Goal: Browse casually

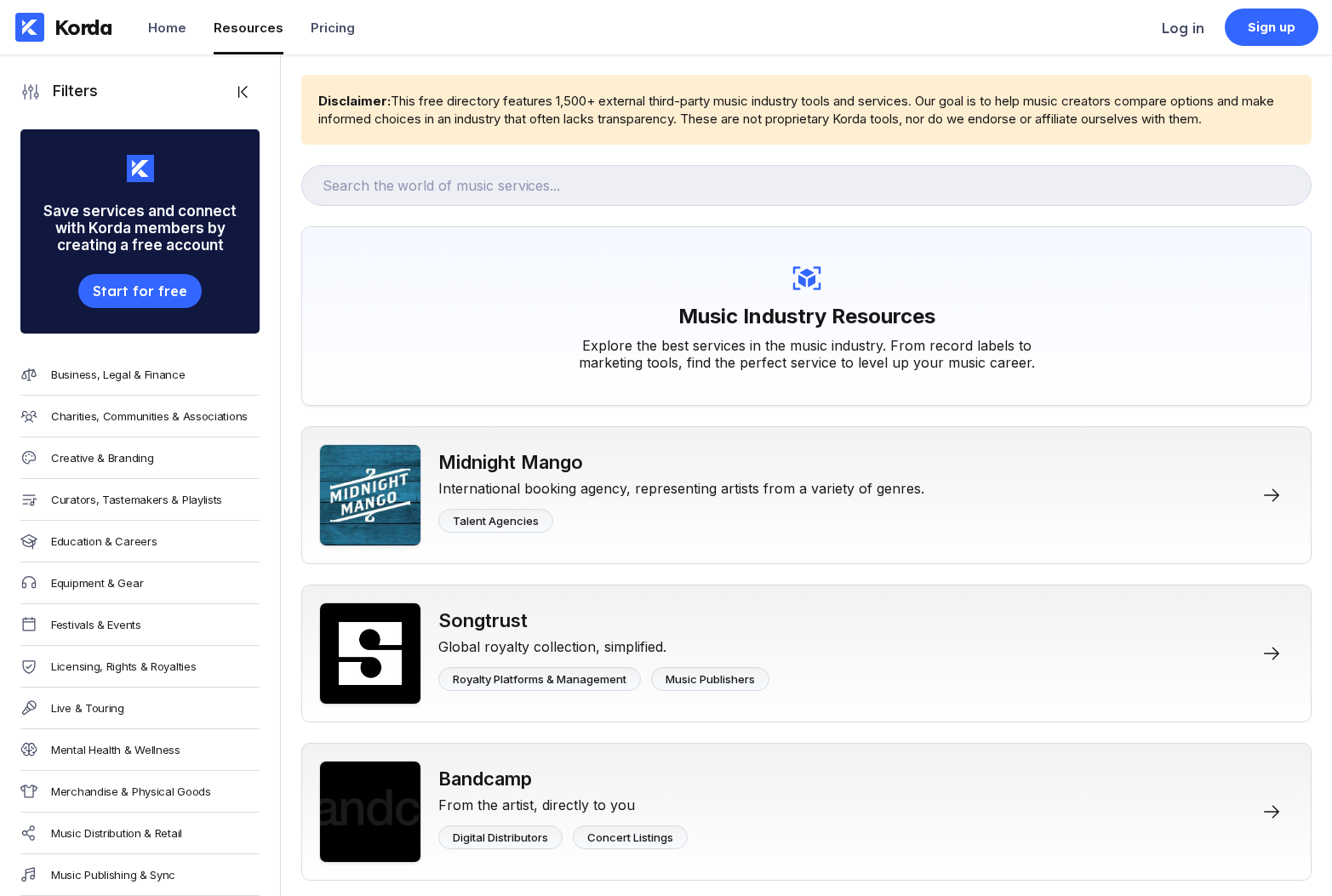
click at [28, 12] on div "Korda" at bounding box center [64, 27] width 127 height 55
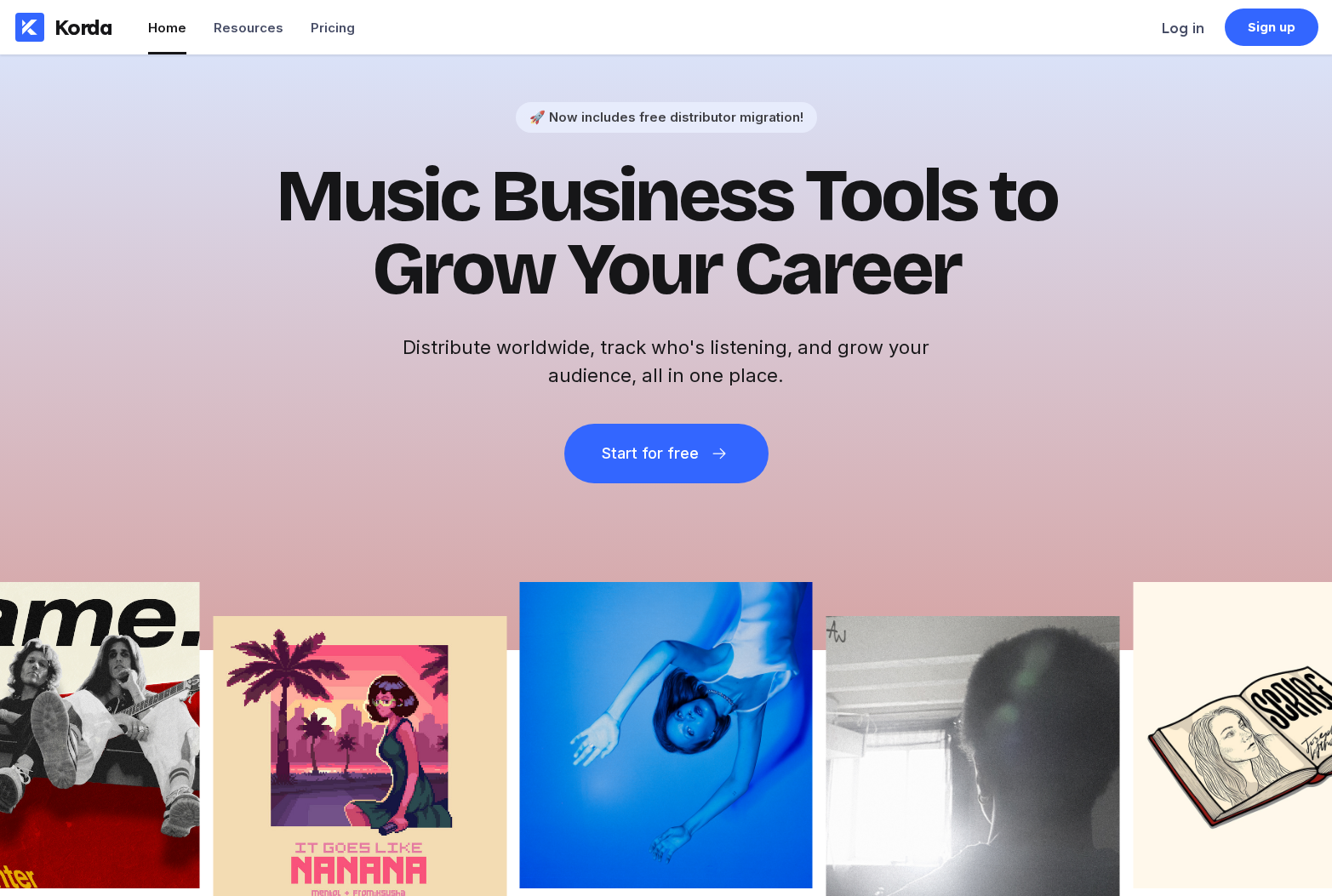
scroll to position [294, 0]
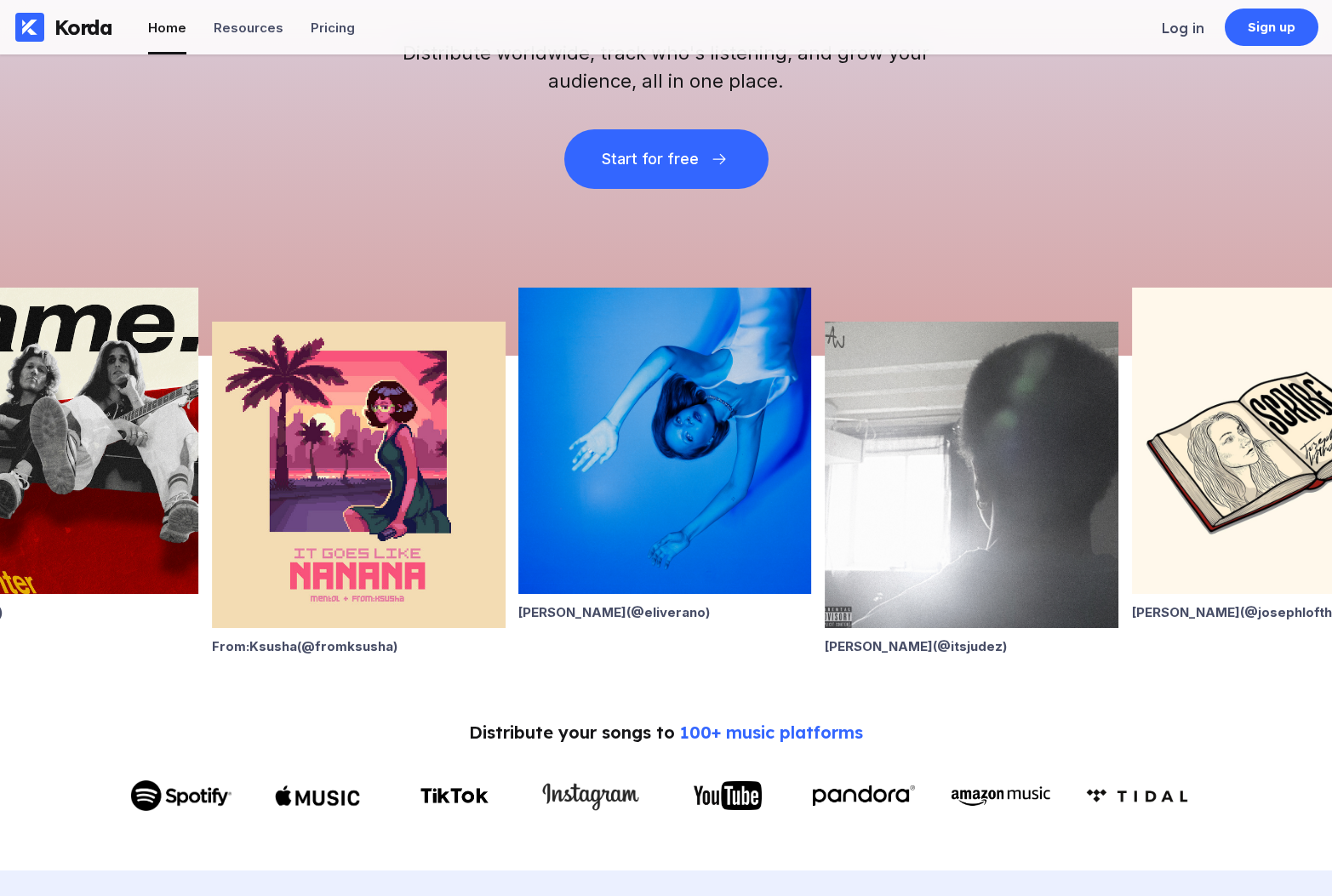
click at [660, 471] on img at bounding box center [664, 441] width 293 height 306
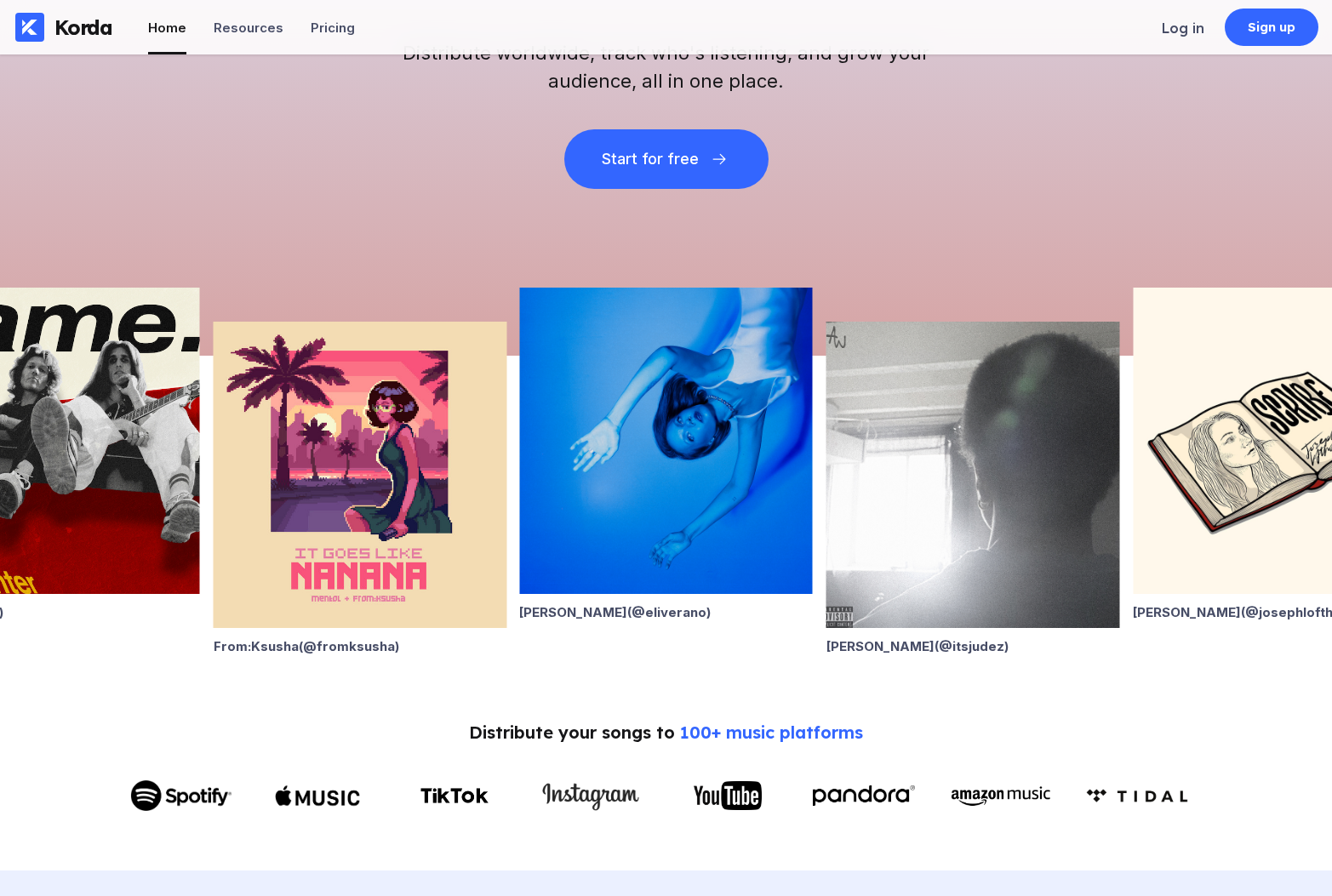
click at [1164, 606] on div "Eli Verano (@ eliverano ) Alan Ward (@ itsjudez ) Joseph Lofthouse (@ josephlof…" at bounding box center [1172, 487] width 1332 height 332
click at [1231, 612] on div "Joseph Lofthouse (@ josephlofthouse )" at bounding box center [1278, 612] width 293 height 16
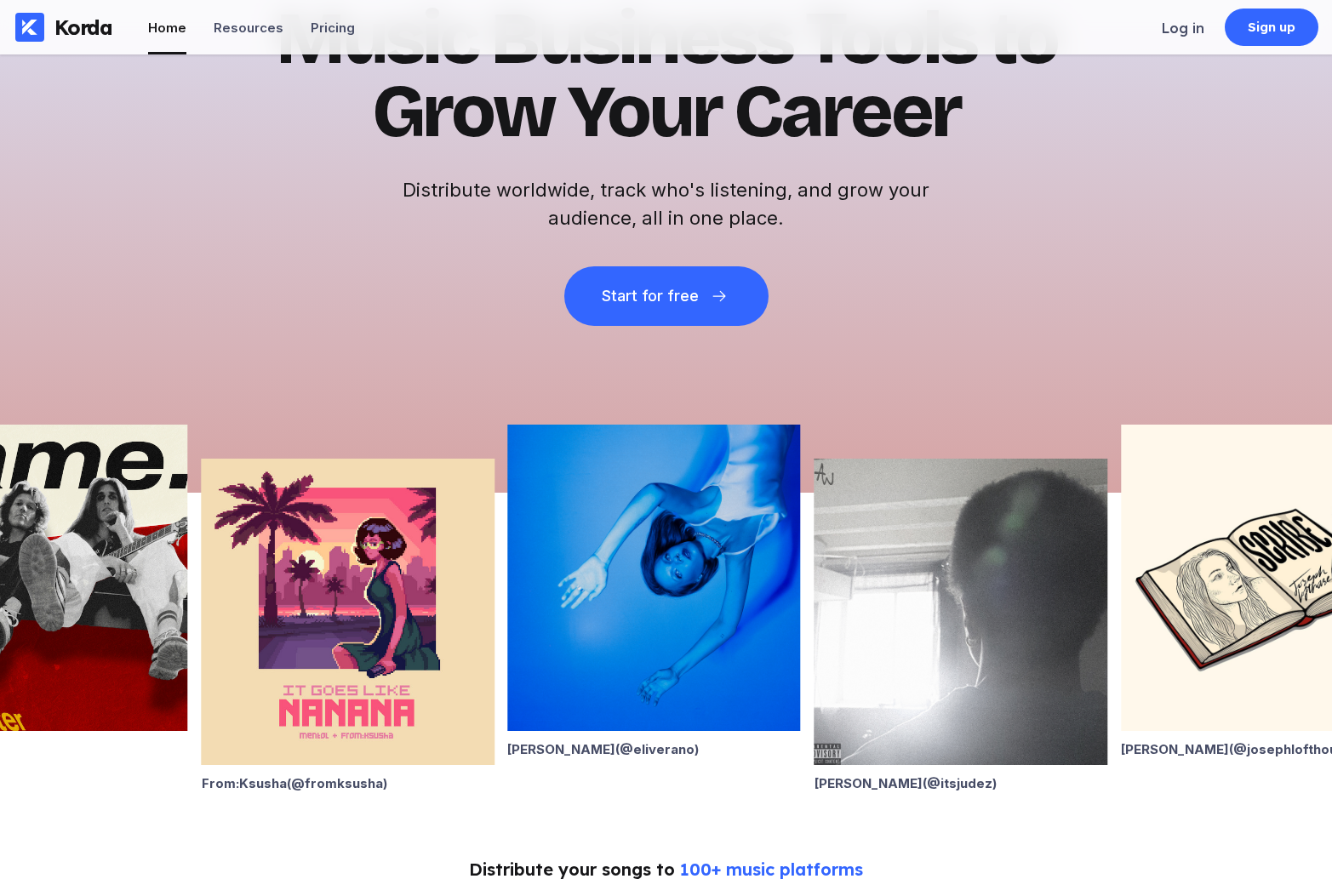
scroll to position [507, 0]
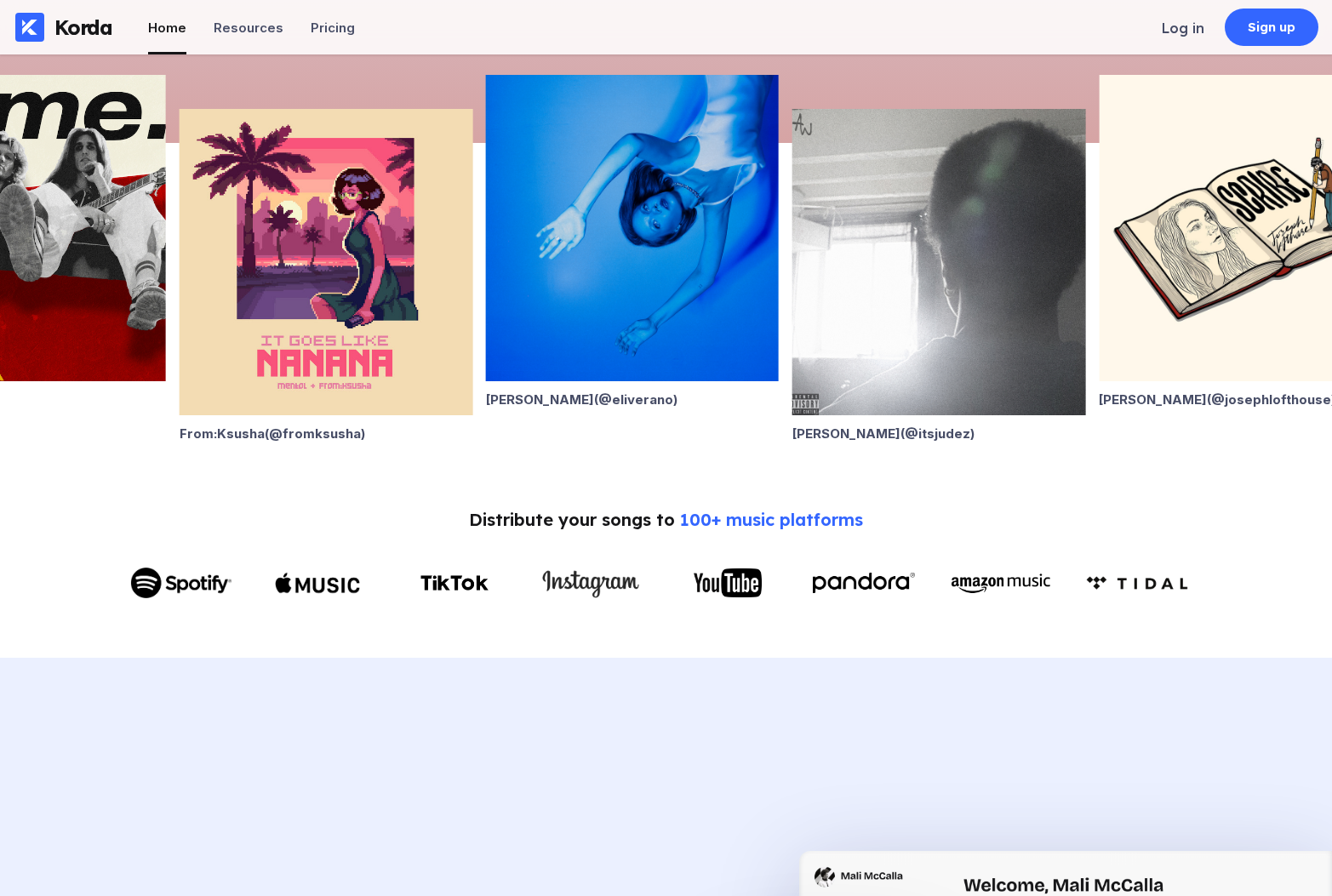
click at [1232, 265] on img at bounding box center [1244, 228] width 293 height 306
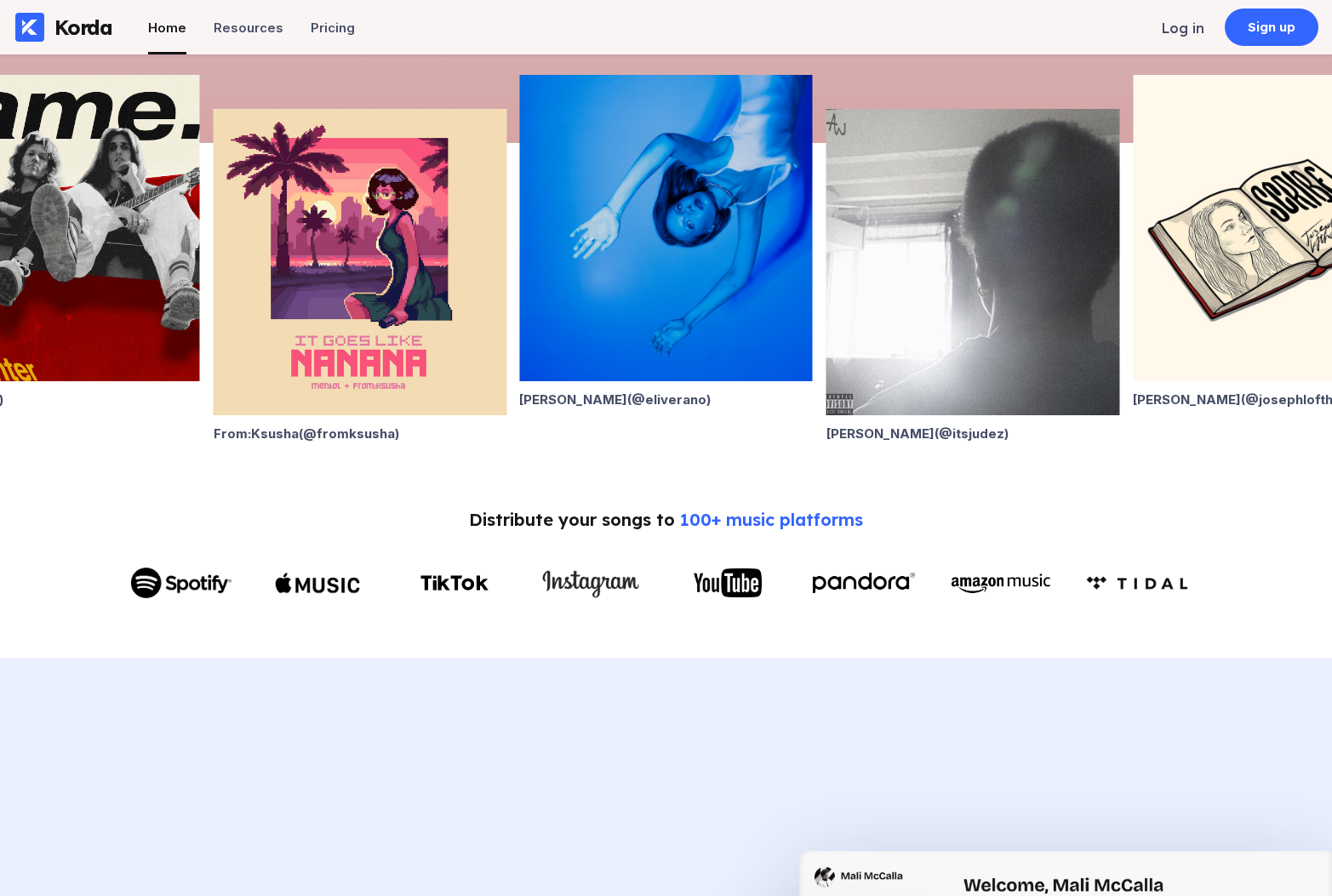
click at [954, 295] on img at bounding box center [973, 262] width 293 height 306
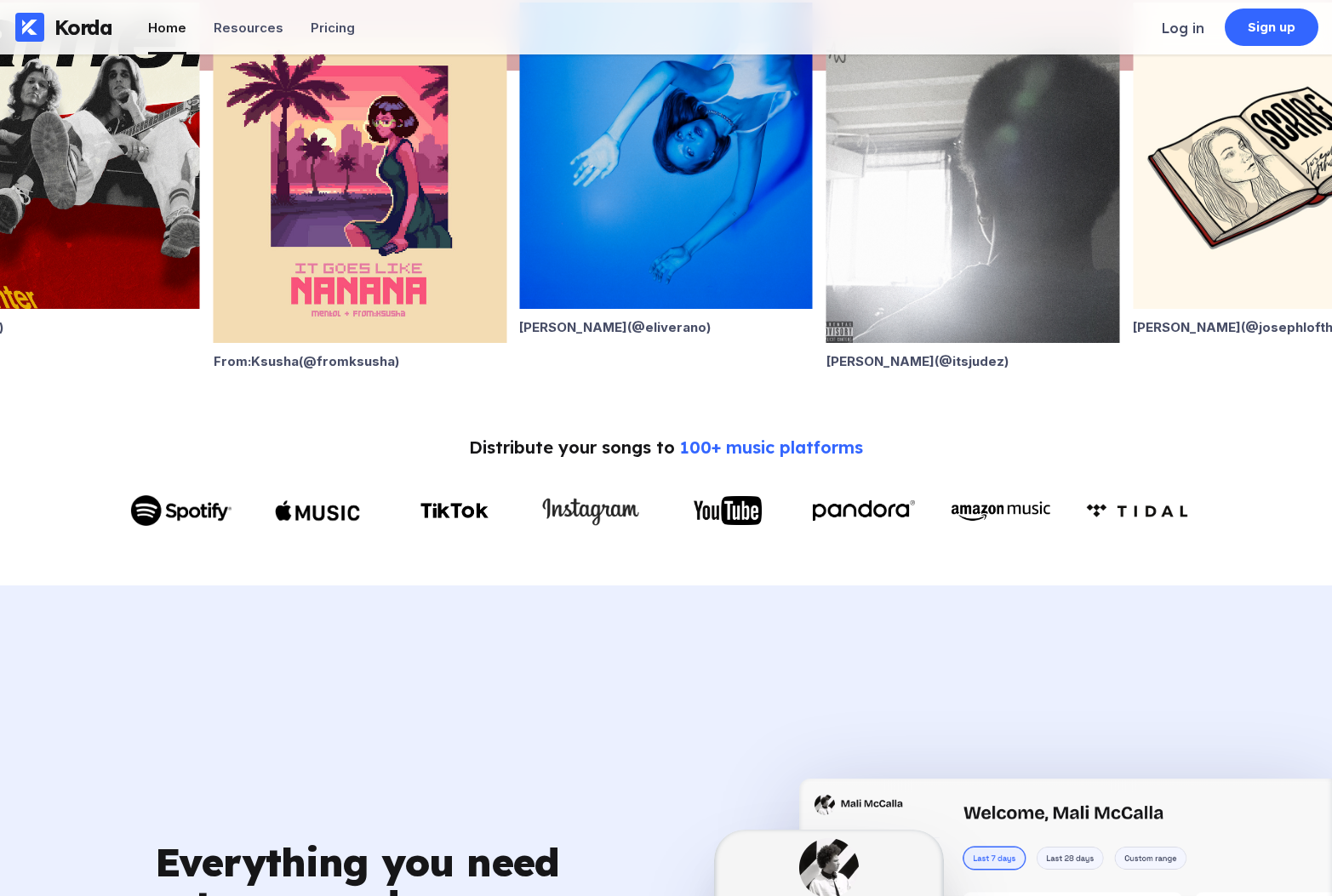
scroll to position [666, 0]
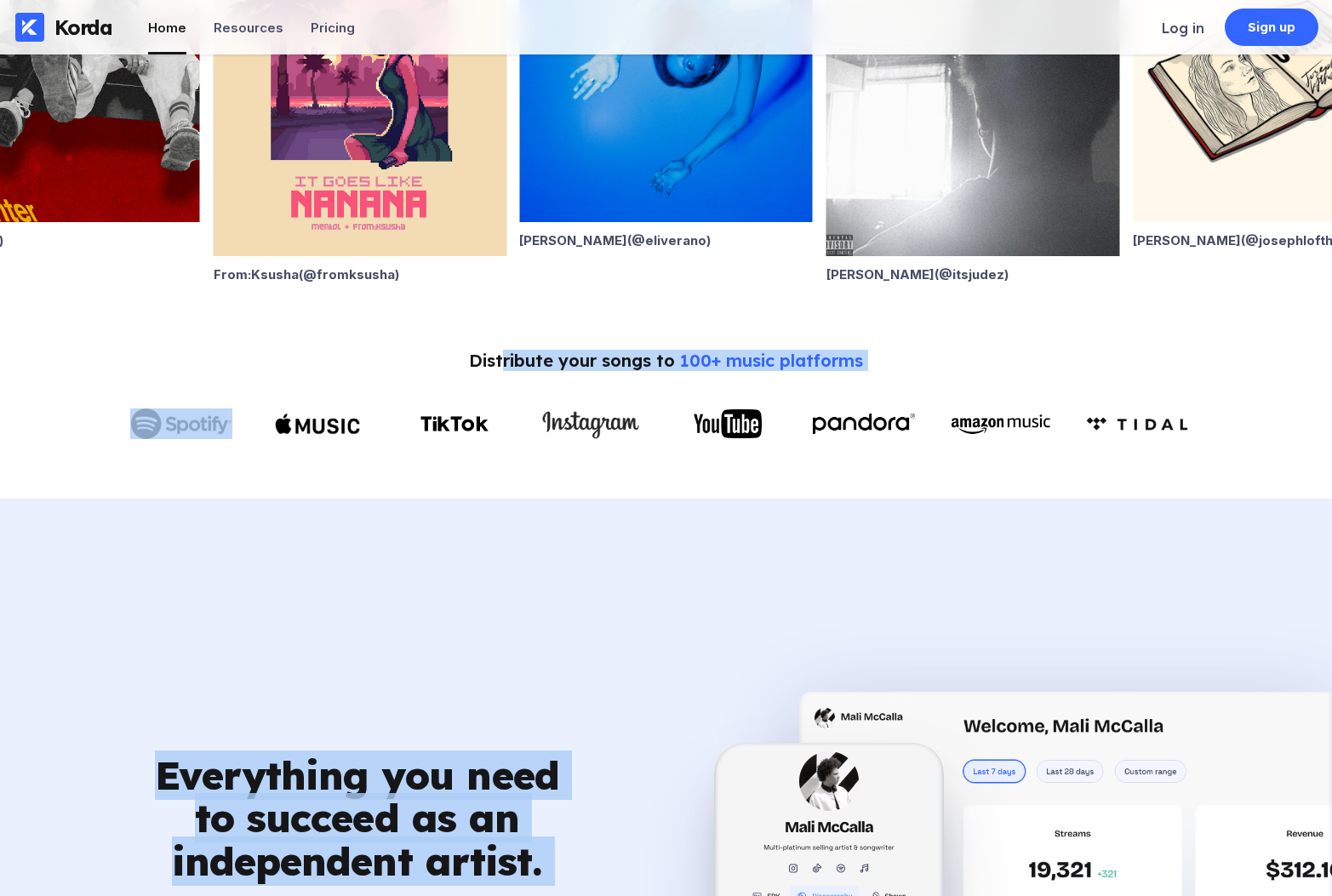
drag, startPoint x: 500, startPoint y: 368, endPoint x: 837, endPoint y: 537, distance: 377.0
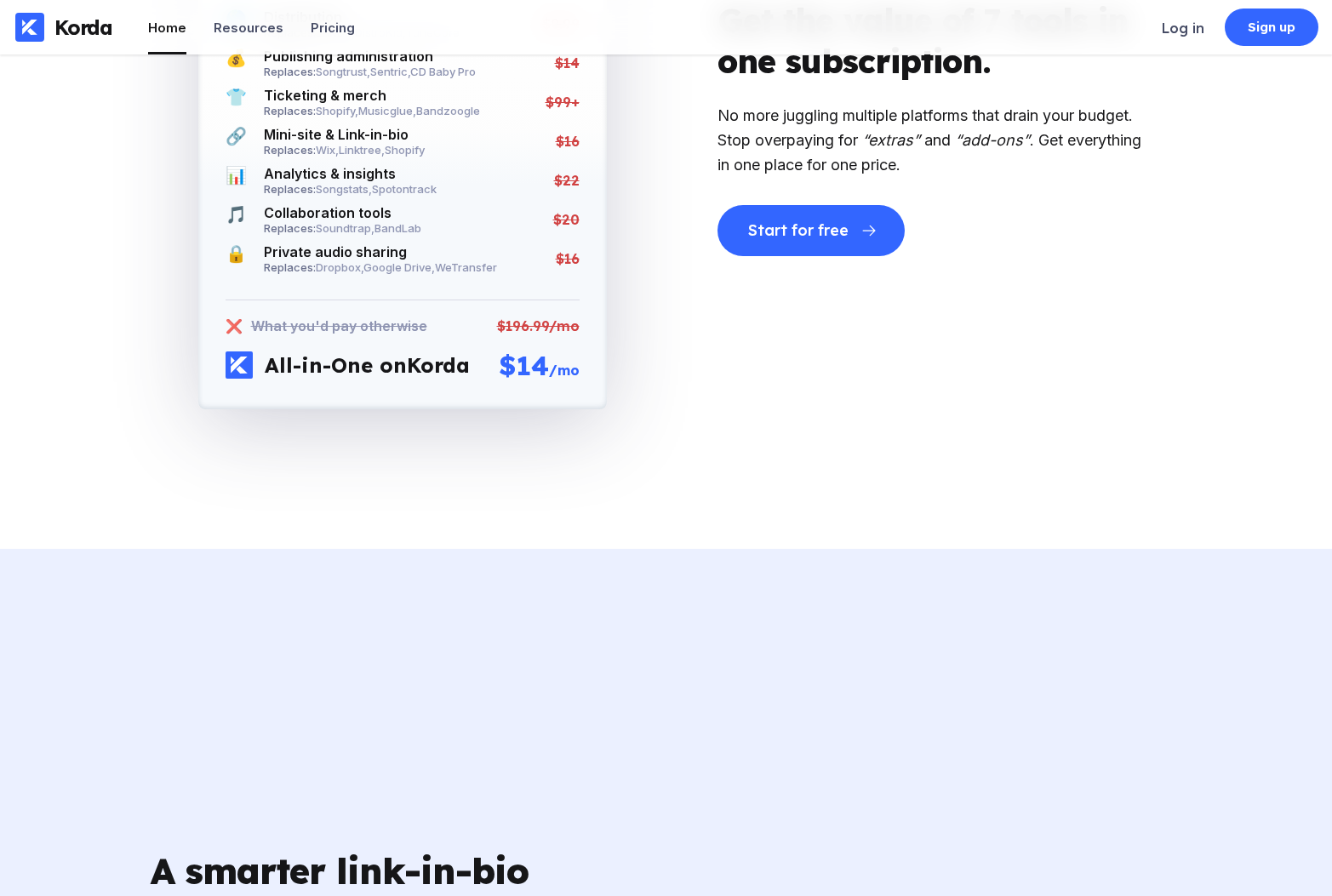
scroll to position [3769, 0]
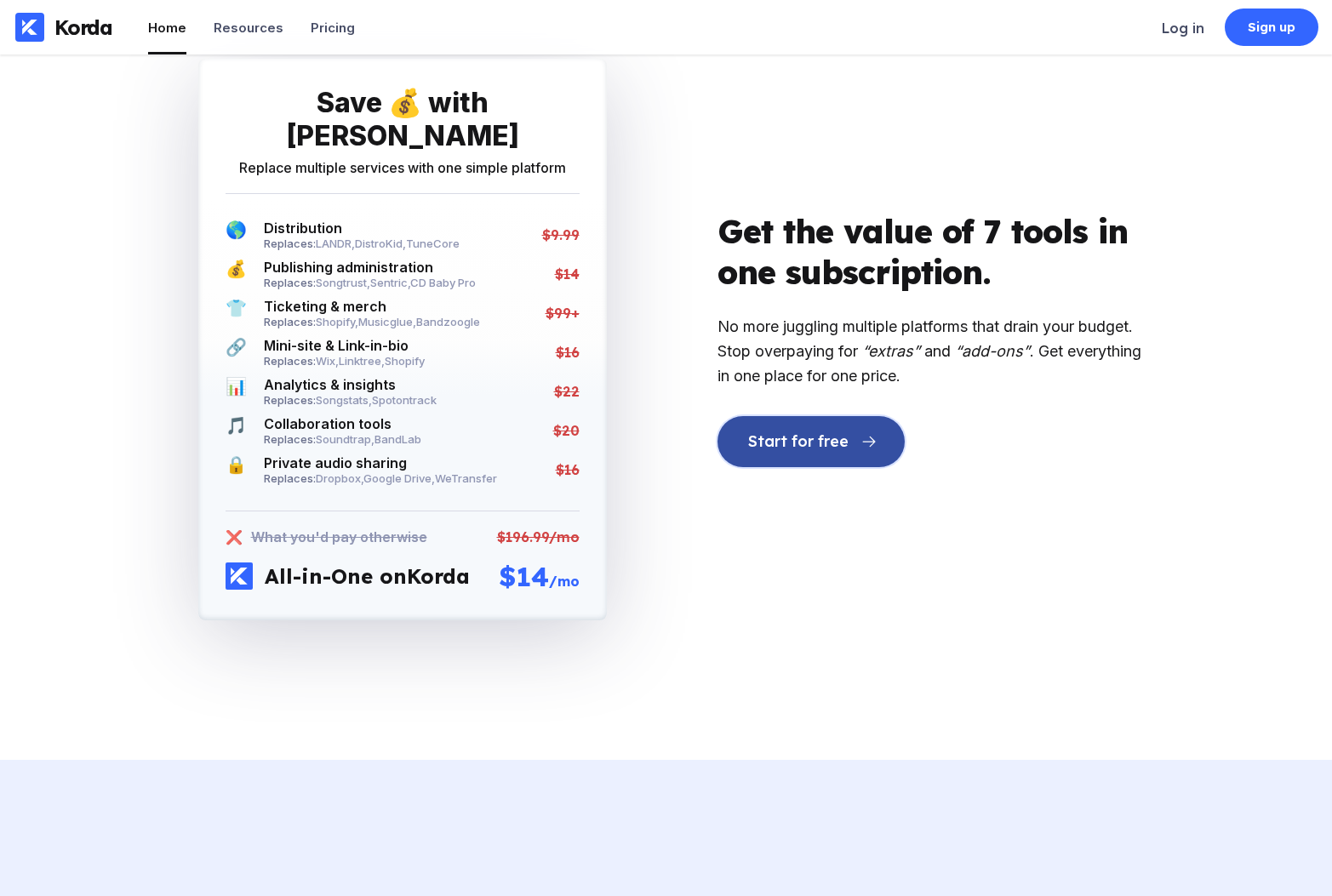
click at [826, 461] on button "Start for free" at bounding box center [810, 441] width 187 height 51
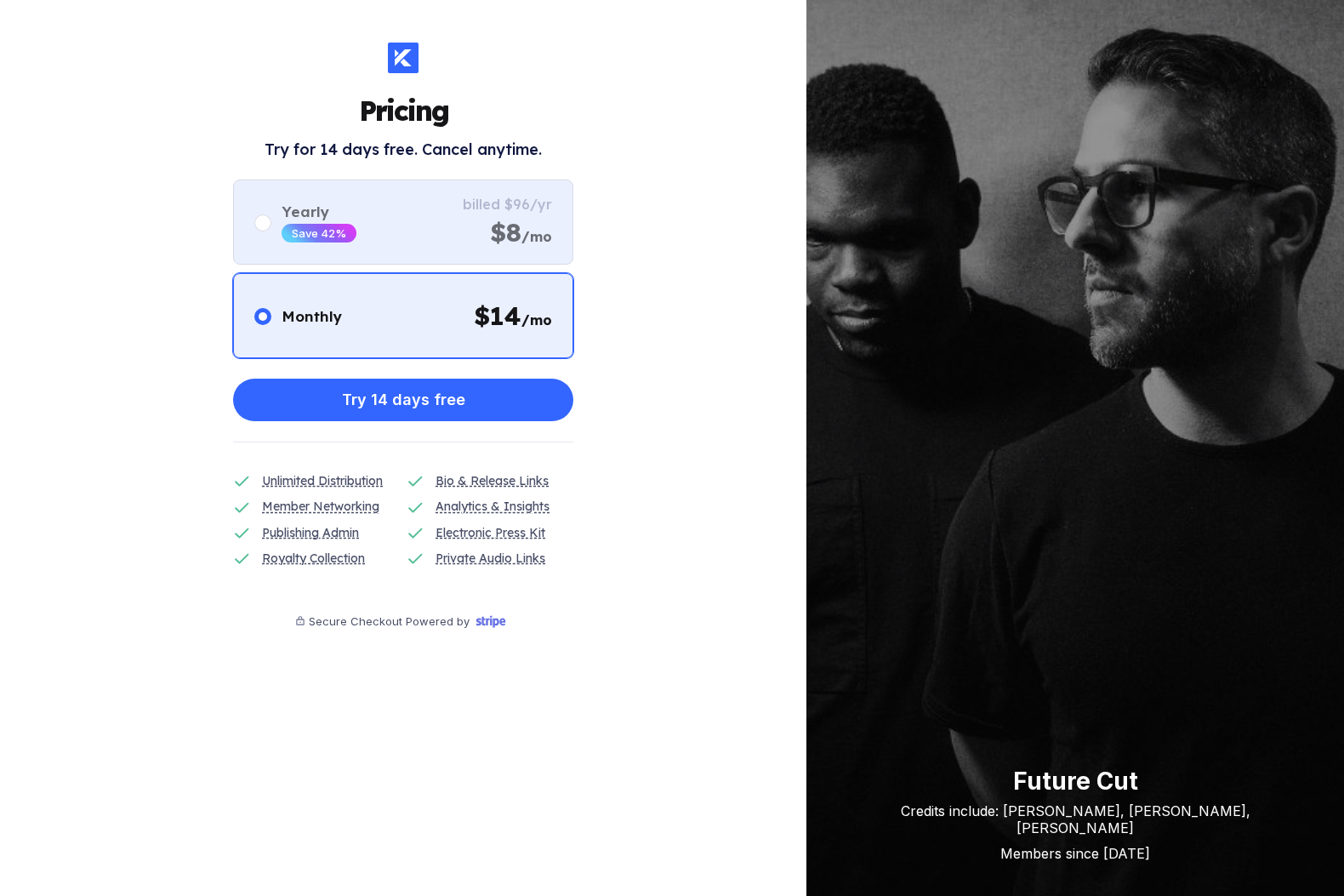
click at [470, 226] on div "billed $96/yr $8 /mo" at bounding box center [507, 221] width 90 height 53
radio input "false"
radio input "true"
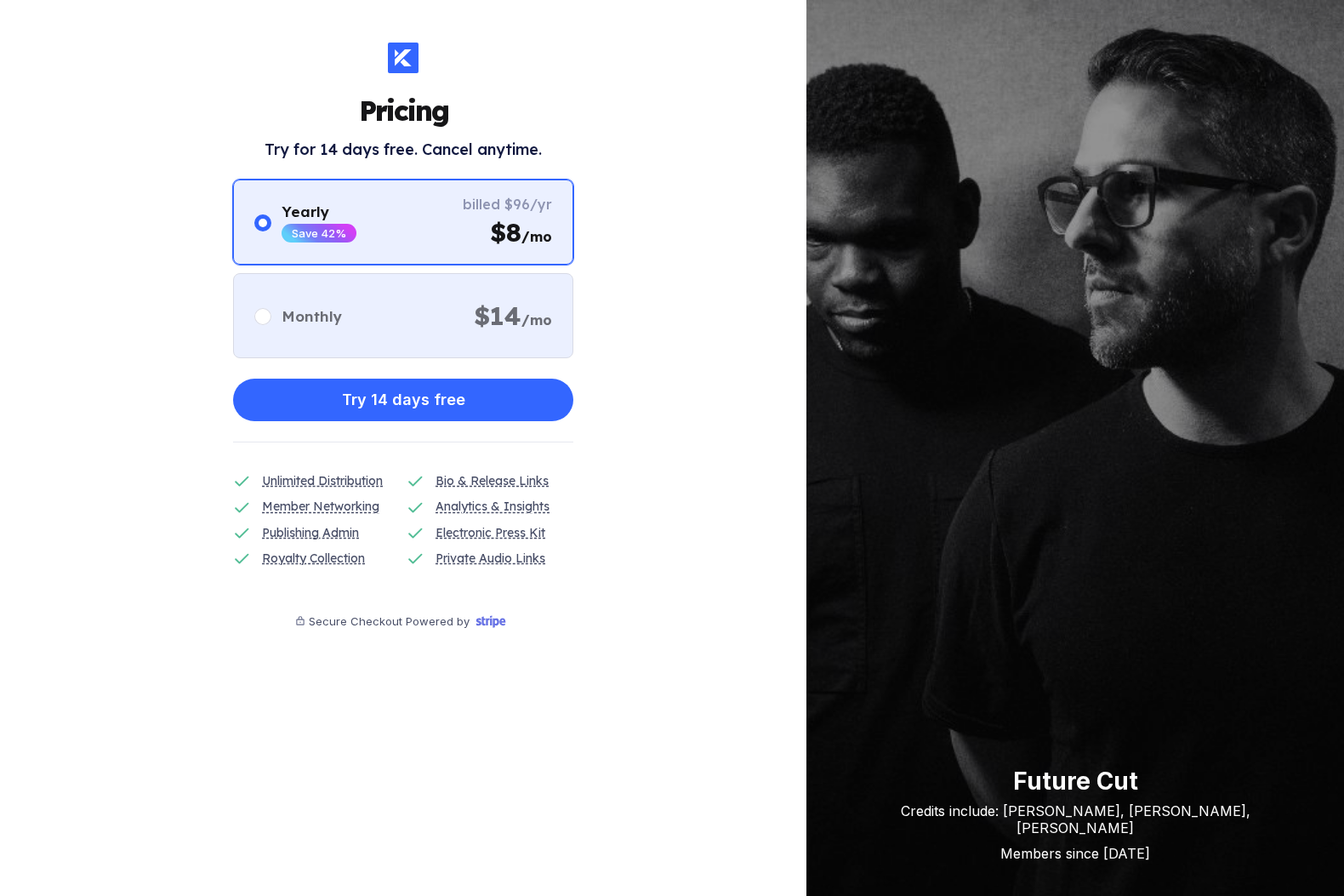
click at [488, 289] on div "Monthly $ 14 /mo" at bounding box center [403, 315] width 340 height 85
radio input "true"
radio input "false"
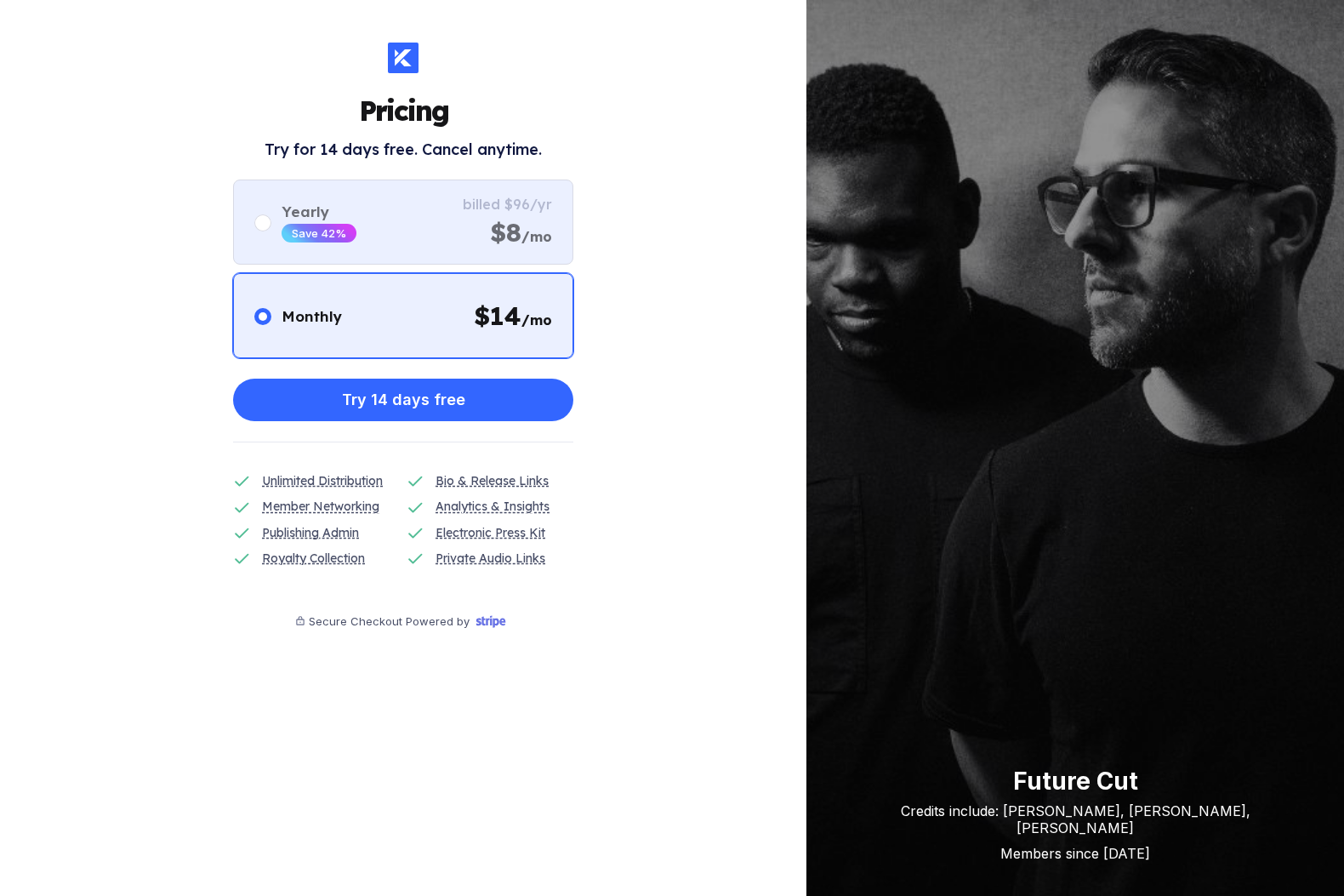
click at [497, 211] on div "billed $96/yr" at bounding box center [507, 203] width 90 height 17
radio input "false"
radio input "true"
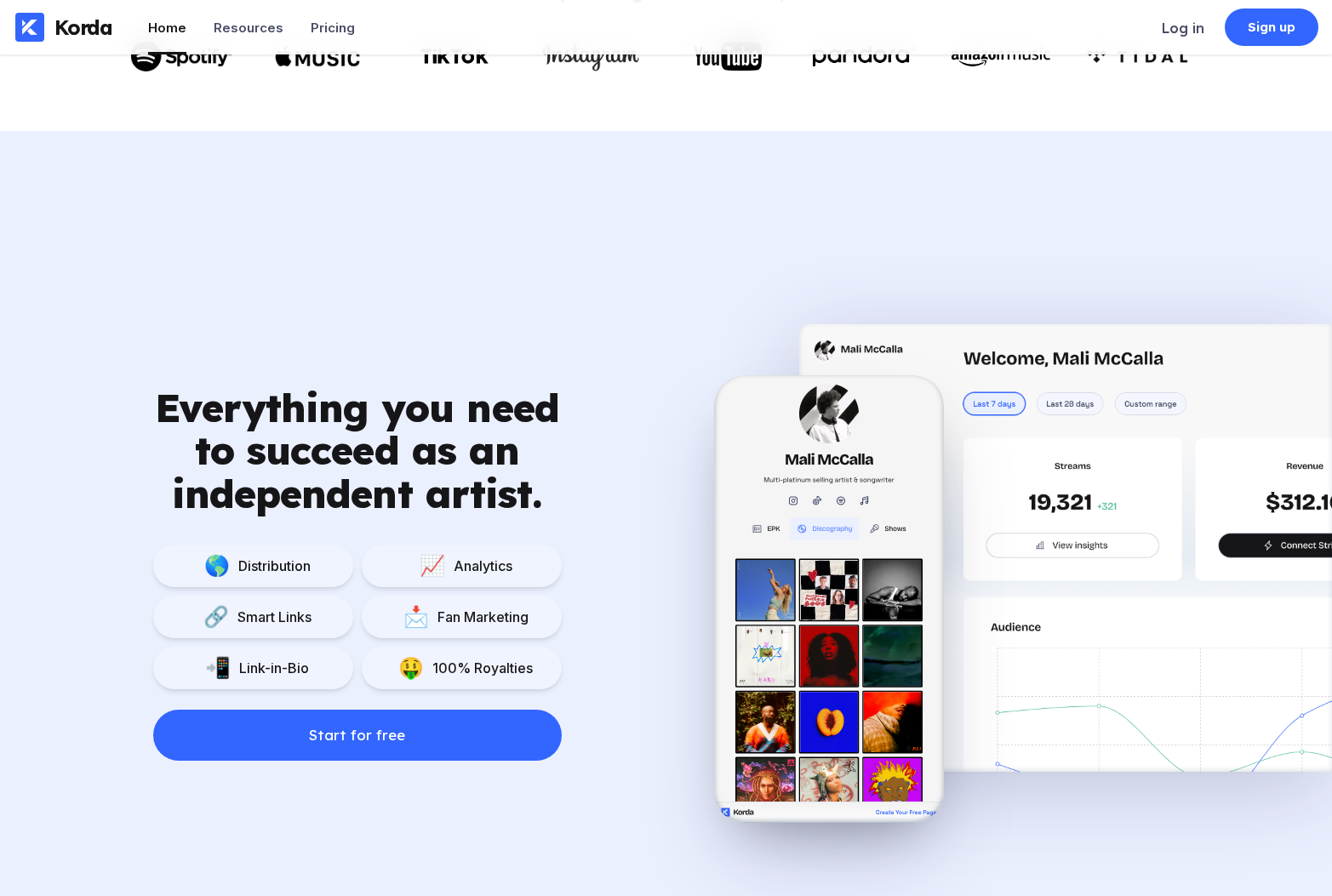
scroll to position [673, 0]
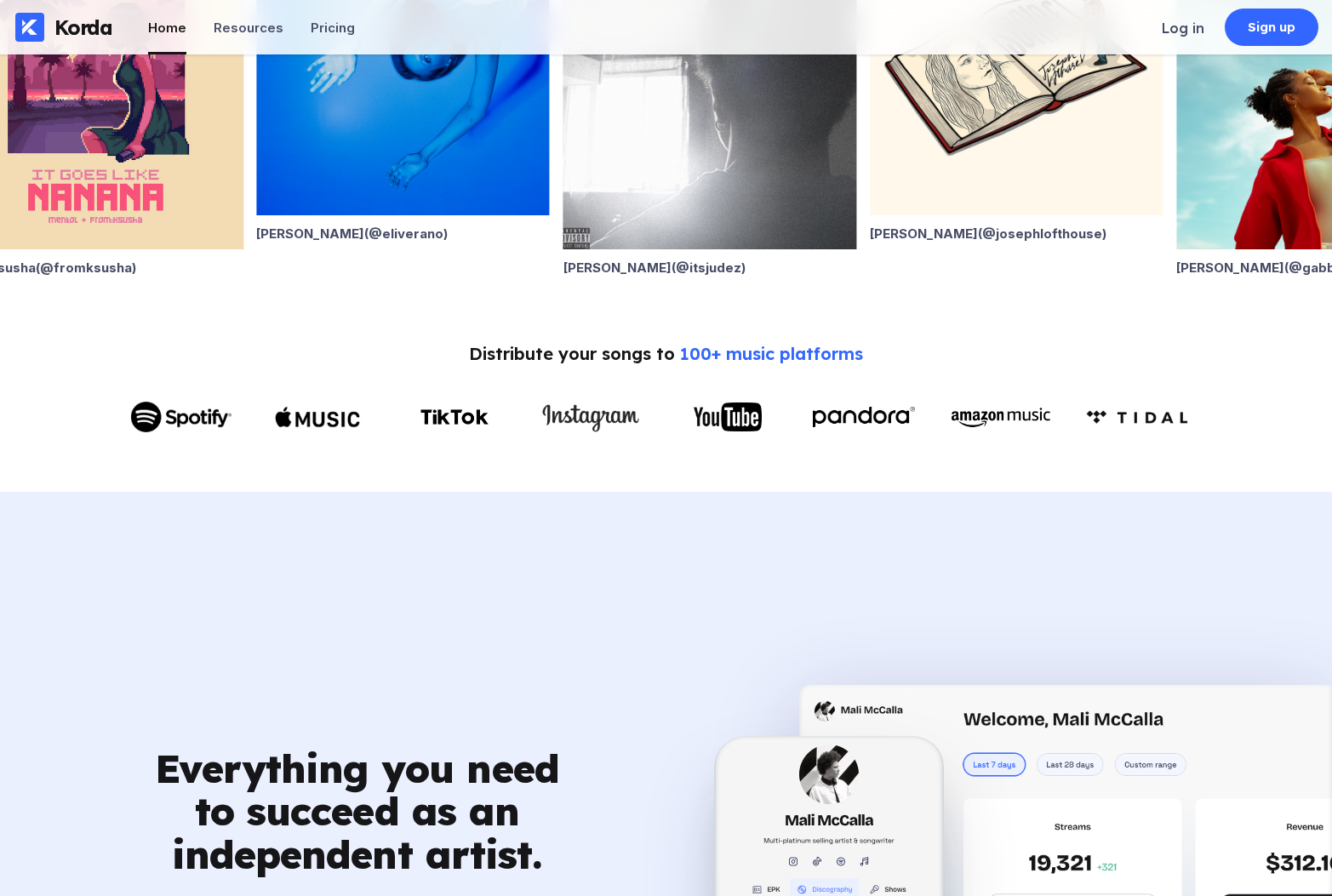
drag, startPoint x: 1304, startPoint y: 239, endPoint x: 1120, endPoint y: 245, distance: 184.1
click at [1120, 245] on div "Eli Verano (@ eliverano ) Alan Ward (@ itsjudez ) Joseph Lofthouse (@ josephlof…" at bounding box center [909, 108] width 1332 height 332
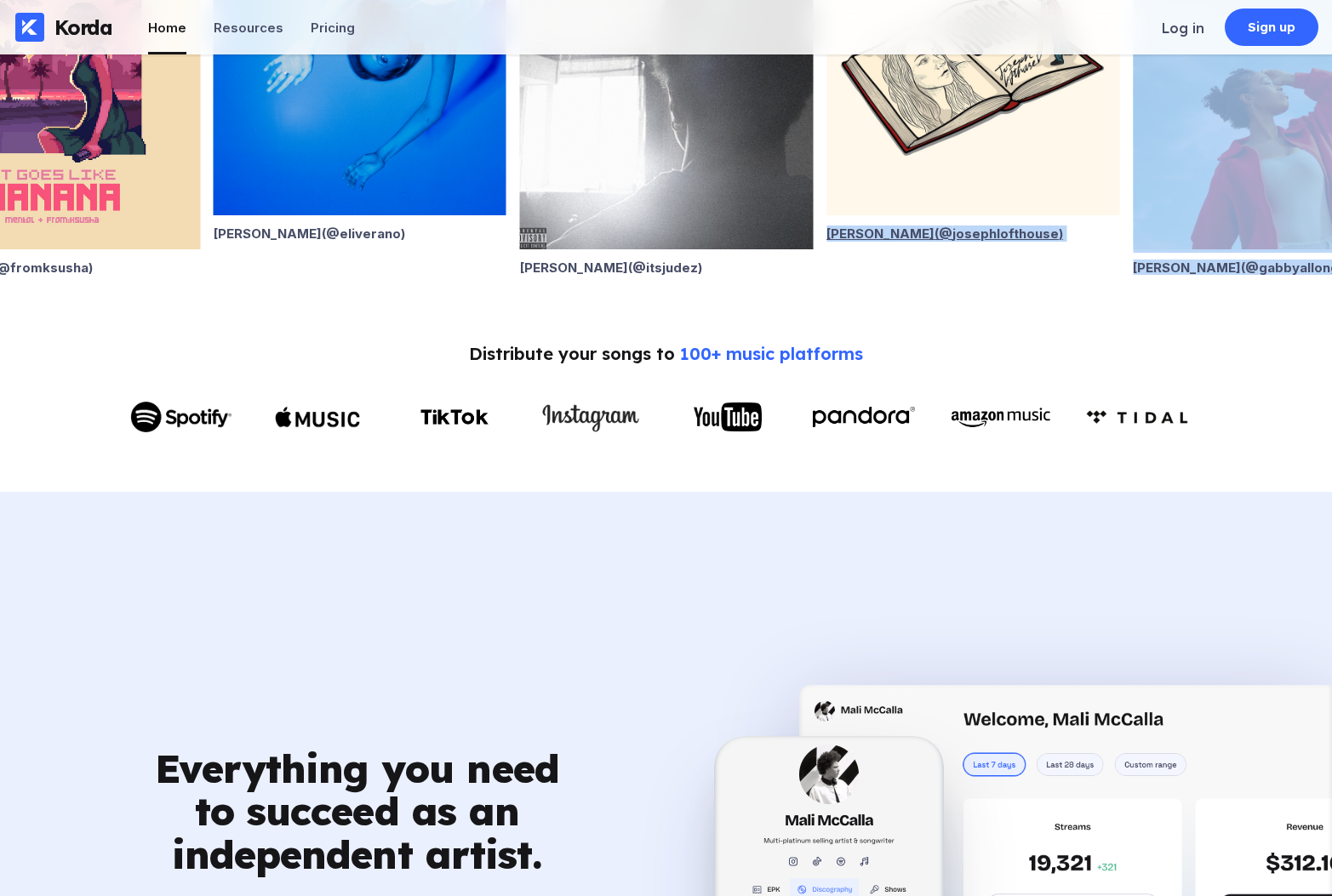
drag, startPoint x: 947, startPoint y: 290, endPoint x: 827, endPoint y: 232, distance: 133.3
copy div "Joseph Lofthouse (@ josephlofthouse ) Gabby Allong (@ gabbyallong )"
